Goal: Find specific page/section: Find specific page/section

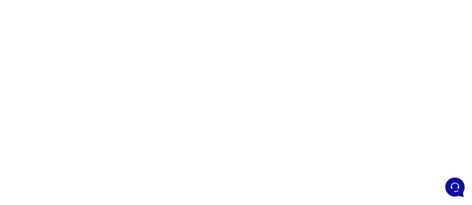
scroll to position [42, 0]
click at [319, 83] on div at bounding box center [236, 177] width 472 height 373
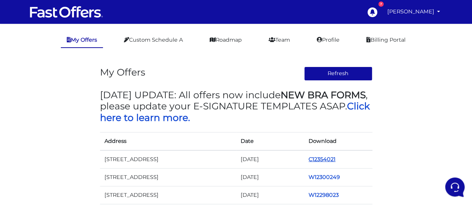
click at [321, 158] on link "C12354021" at bounding box center [321, 159] width 27 height 7
